Goal: Find specific page/section: Find specific page/section

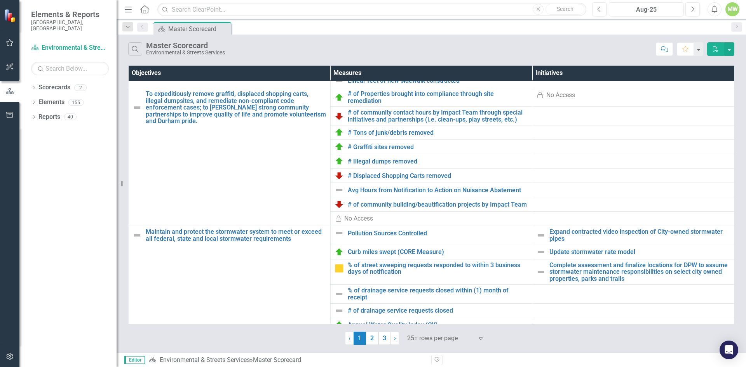
scroll to position [178, 0]
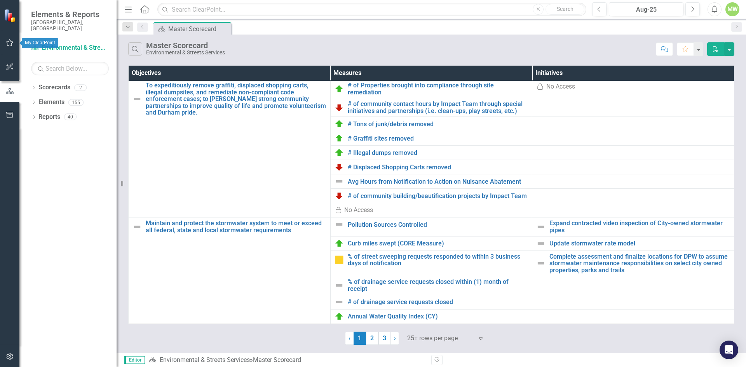
click at [10, 42] on icon "button" at bounding box center [10, 43] width 8 height 6
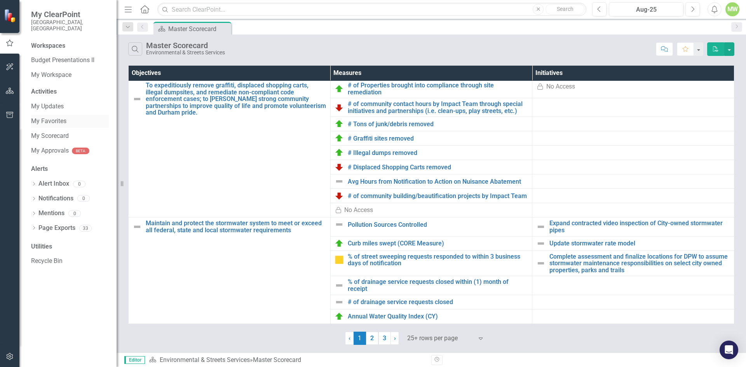
click at [53, 117] on link "My Favorites" at bounding box center [70, 121] width 78 height 9
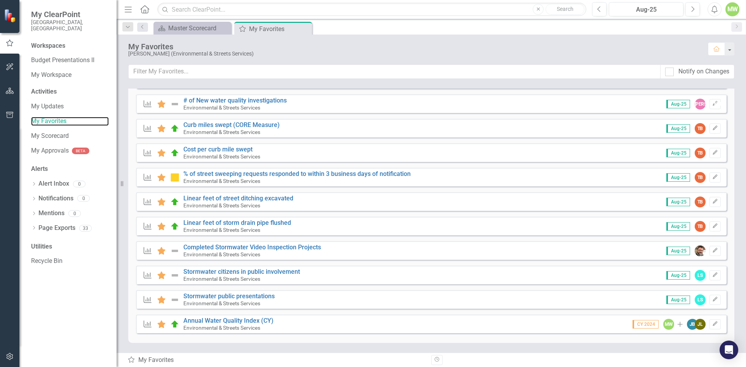
scroll to position [152, 0]
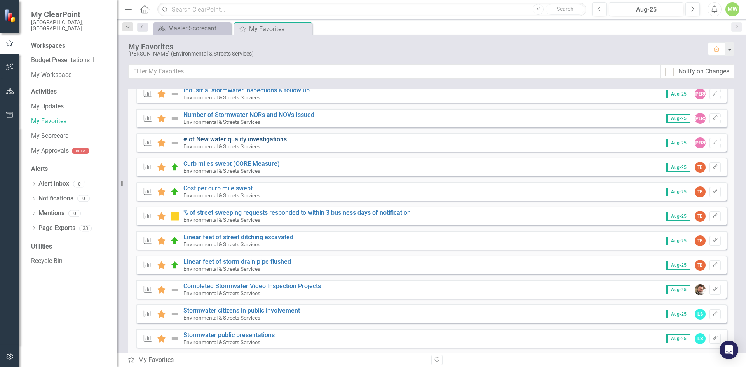
click at [212, 141] on link "# of New water quality investigations" at bounding box center [234, 139] width 103 height 7
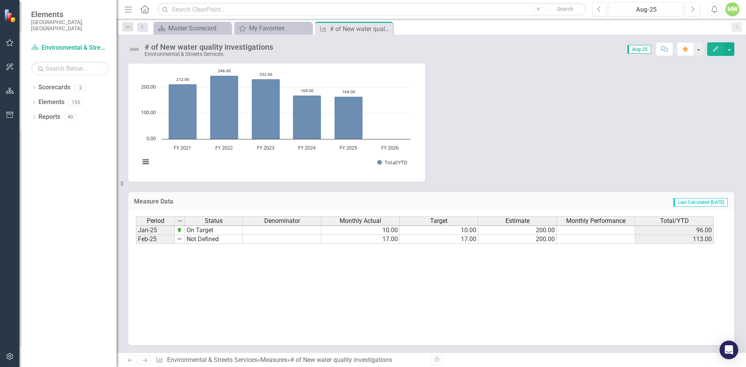
scroll to position [393, 0]
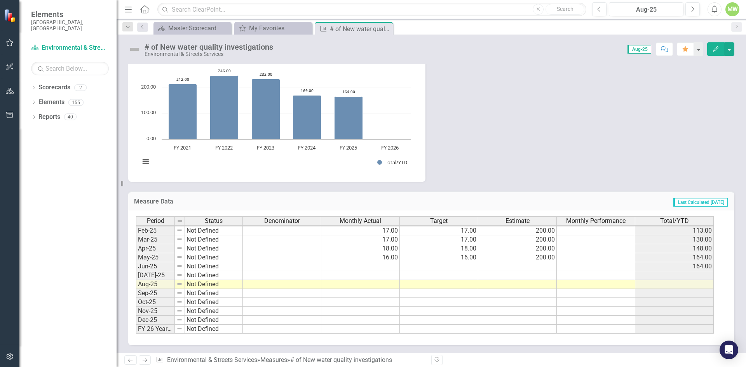
click at [222, 257] on tbody "May-23 Not Defined Jun-23 On Target [DATE]-23 Not Defined Aug-23 Not Defined Se…" at bounding box center [189, 185] width 107 height 295
click at [467, 165] on div "Owner [PERSON_NAME] (Environmental & Streets Services) Methodology This measure…" at bounding box center [431, 20] width 618 height 323
click at [729, 7] on div "MW" at bounding box center [732, 9] width 14 height 14
click at [715, 98] on link "Logout Log Out" at bounding box center [708, 98] width 61 height 14
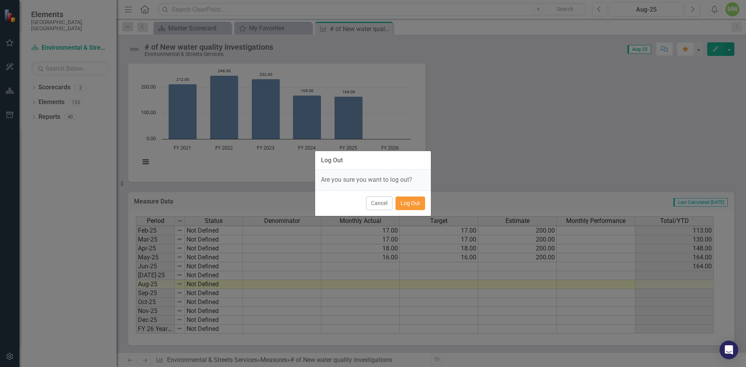
click at [412, 203] on button "Log Out" at bounding box center [410, 204] width 30 height 14
